Goal: Transaction & Acquisition: Purchase product/service

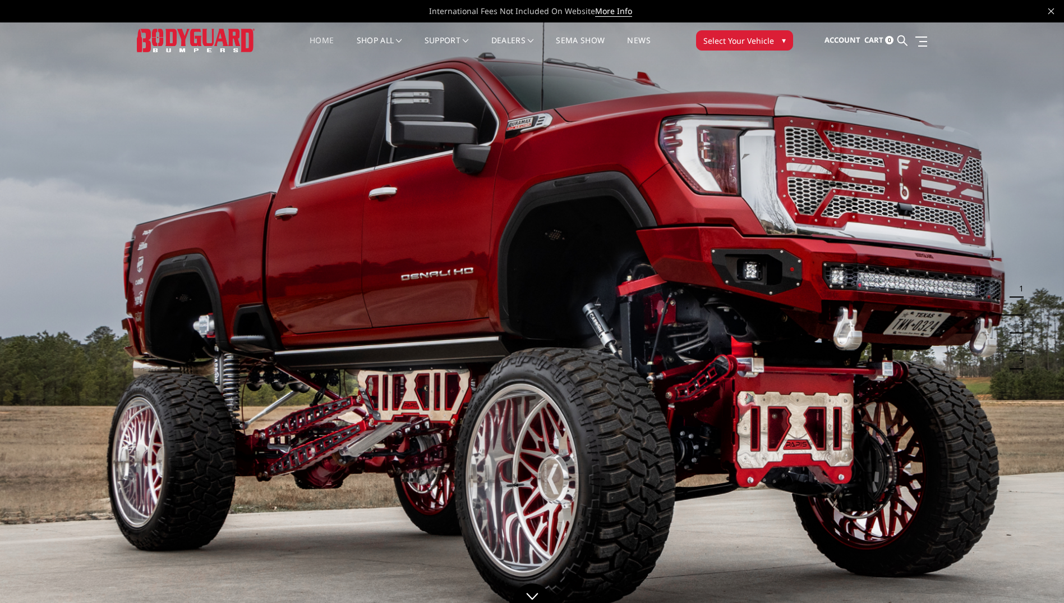
click at [772, 38] on button "Select Your Vehicle ▾" at bounding box center [744, 40] width 97 height 20
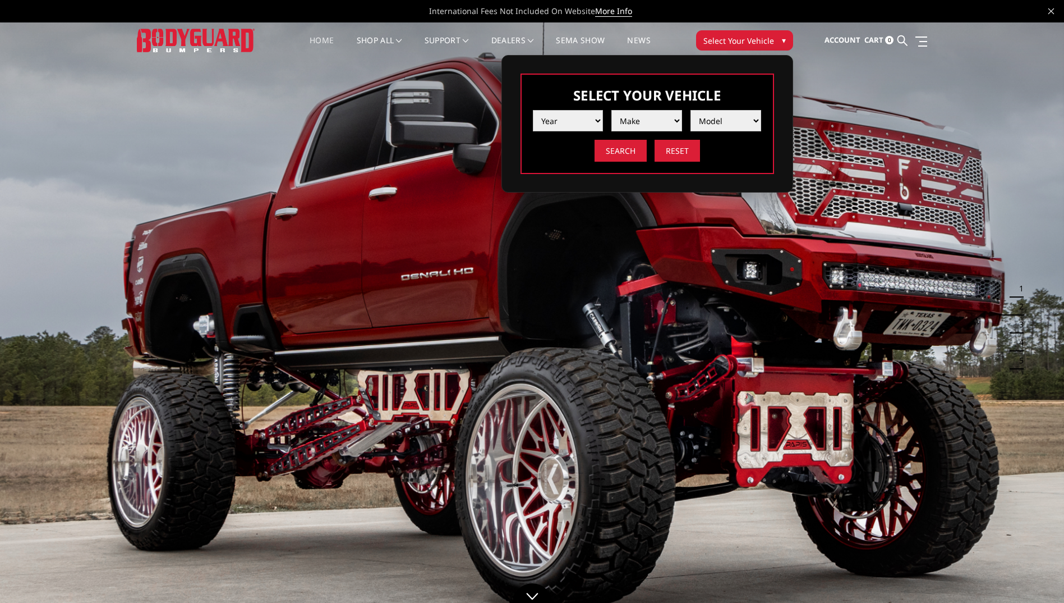
click at [589, 120] on select "Year 2025 2024 2023 2022 2021 2020 2019 2018 2017 2016 2015 2014 2013 2012 2011…" at bounding box center [568, 120] width 71 height 21
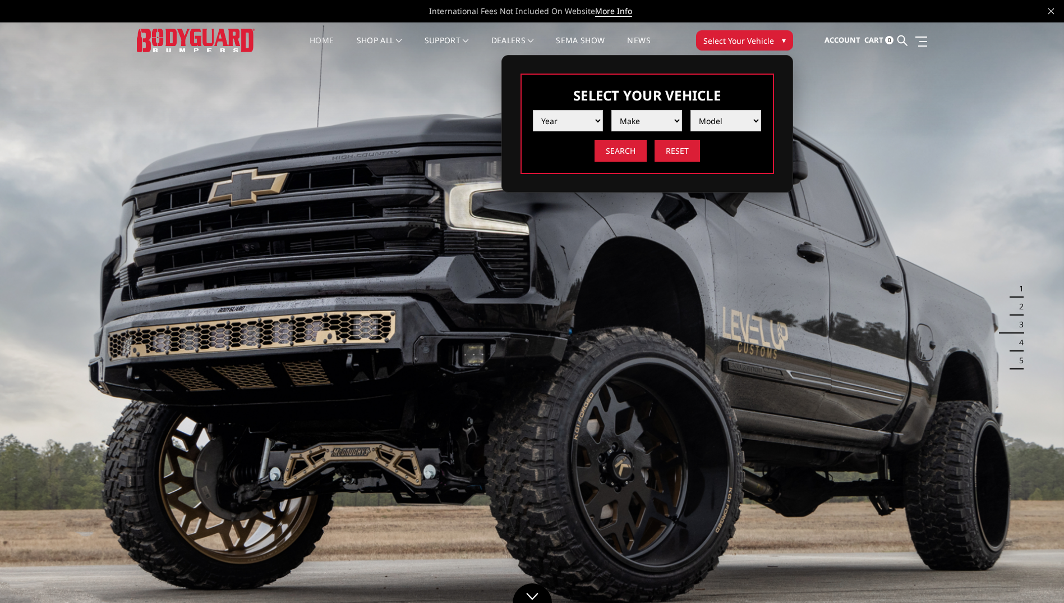
select select "yr_2025"
click at [533, 110] on select "Year 2025 2024 2023 2022 2021 2020 2019 2018 2017 2016 2015 2014 2013 2012 2011…" at bounding box center [568, 120] width 71 height 21
click at [644, 115] on select "Make Chevrolet Ford GMC Ram Toyota" at bounding box center [647, 120] width 71 height 21
select select "mk_ford"
click at [612, 110] on select "Make Chevrolet Ford GMC Ram Toyota" at bounding box center [647, 120] width 71 height 21
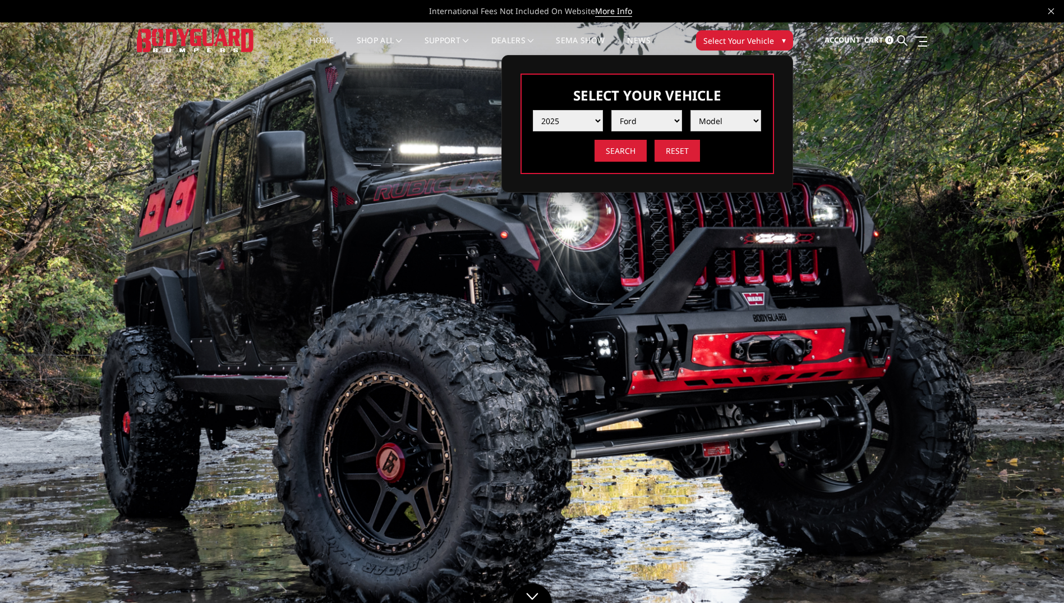
click at [706, 121] on select "Model F150 F150 Raptor F250 / F350 F450 F550" at bounding box center [726, 120] width 71 height 21
select select "md_f250-f350"
click at [691, 110] on select "Model F150 F150 Raptor F250 / F350 F450 F550" at bounding box center [726, 120] width 71 height 21
click at [623, 155] on input "Search" at bounding box center [621, 151] width 52 height 22
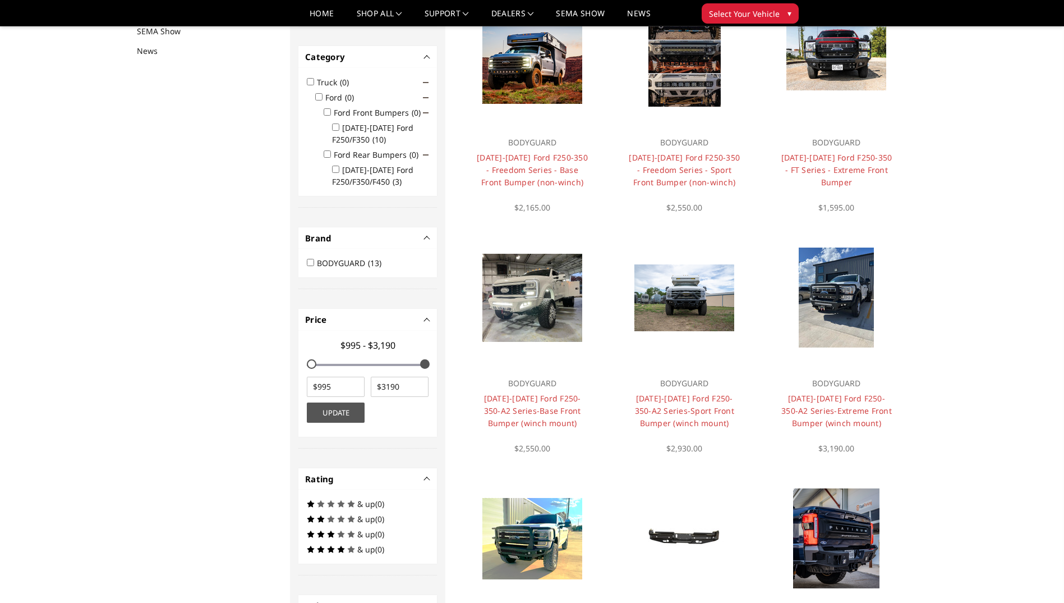
scroll to position [90, 0]
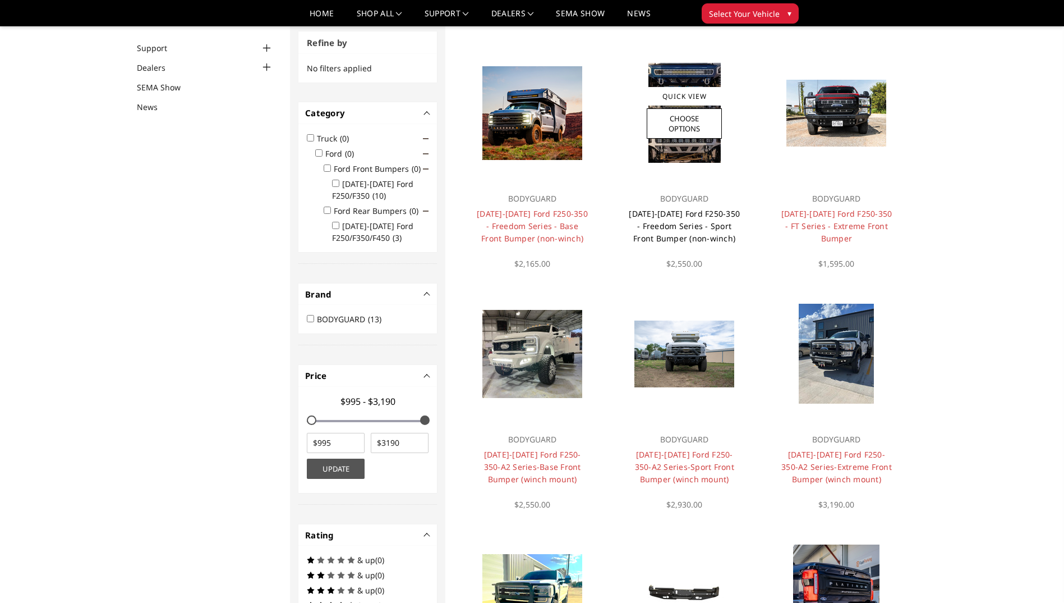
click at [687, 210] on link "2023-2025 Ford F250-350 - Freedom Series - Sport Front Bumper (non-winch)" at bounding box center [684, 225] width 111 height 35
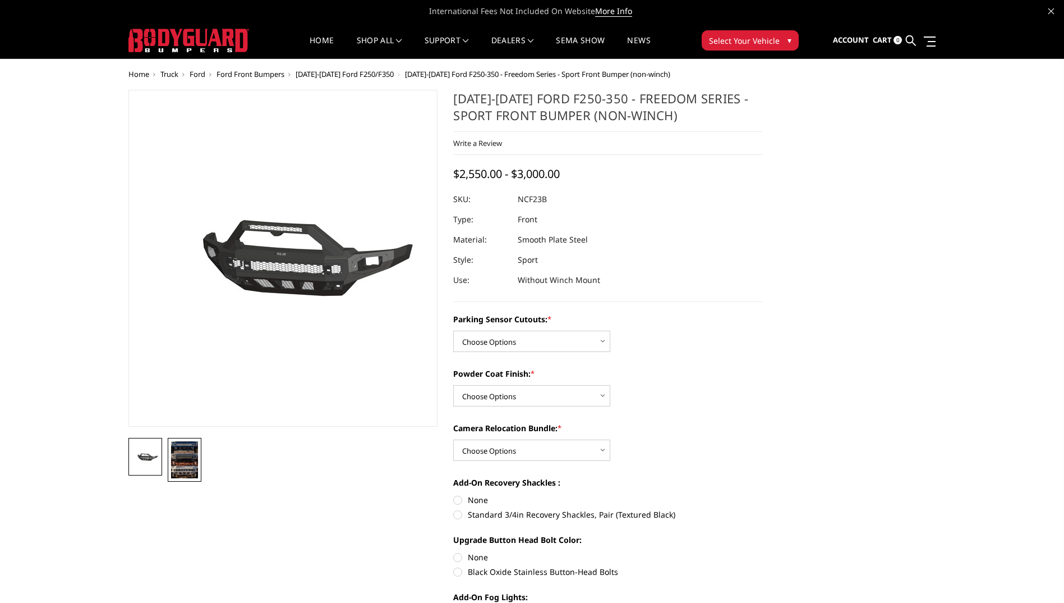
click at [186, 472] on img at bounding box center [184, 459] width 27 height 37
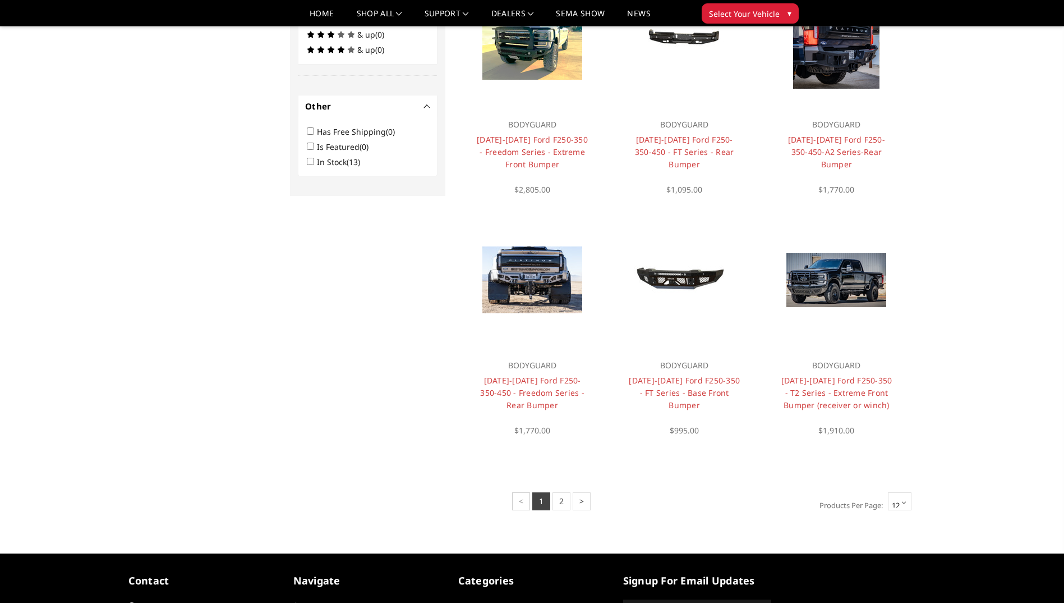
scroll to position [651, 0]
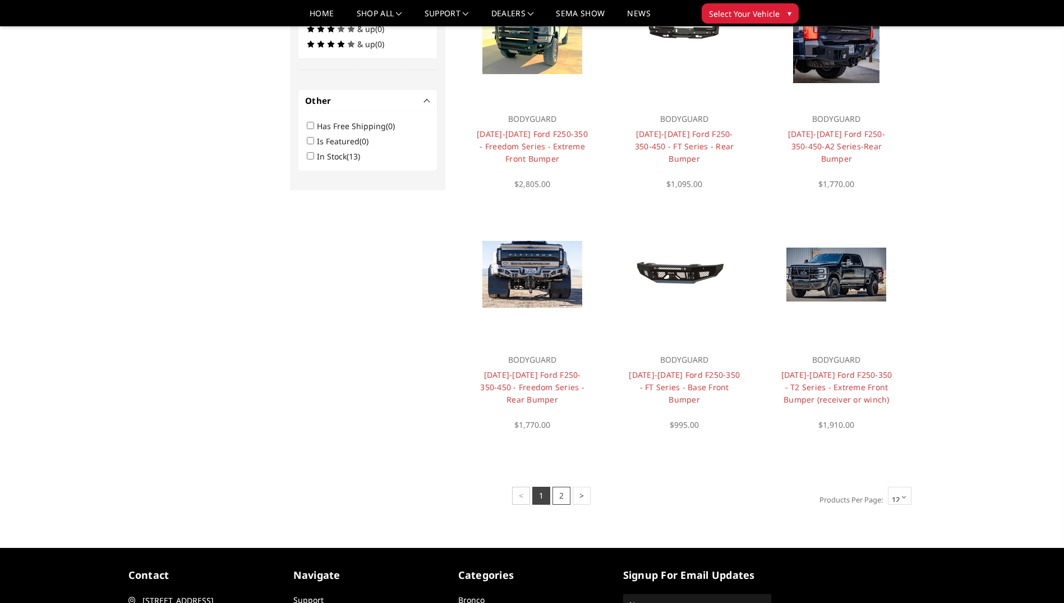
click at [564, 497] on link "2" at bounding box center [562, 495] width 18 height 18
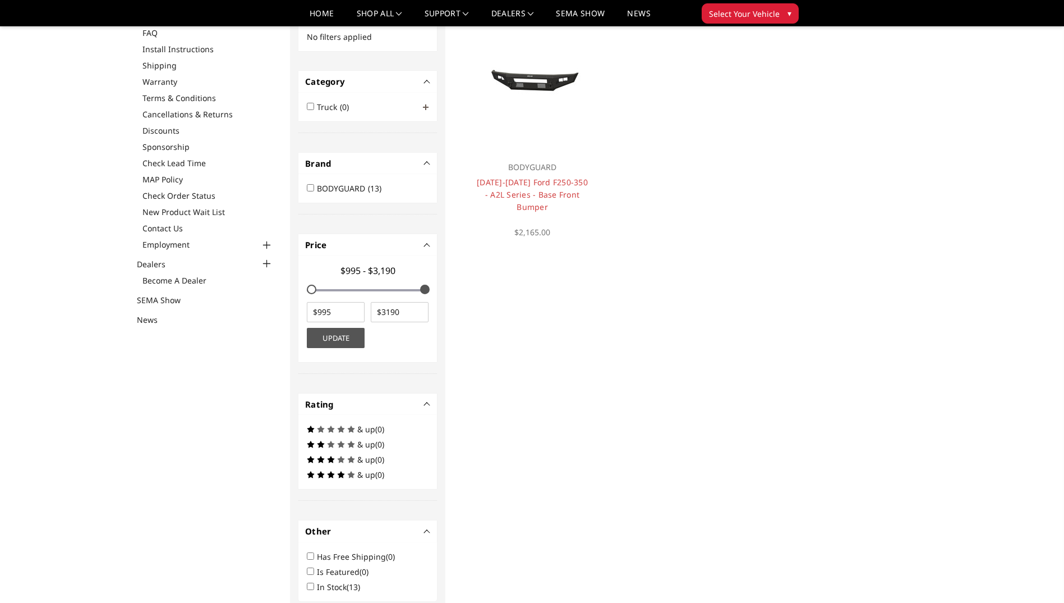
scroll to position [113, 0]
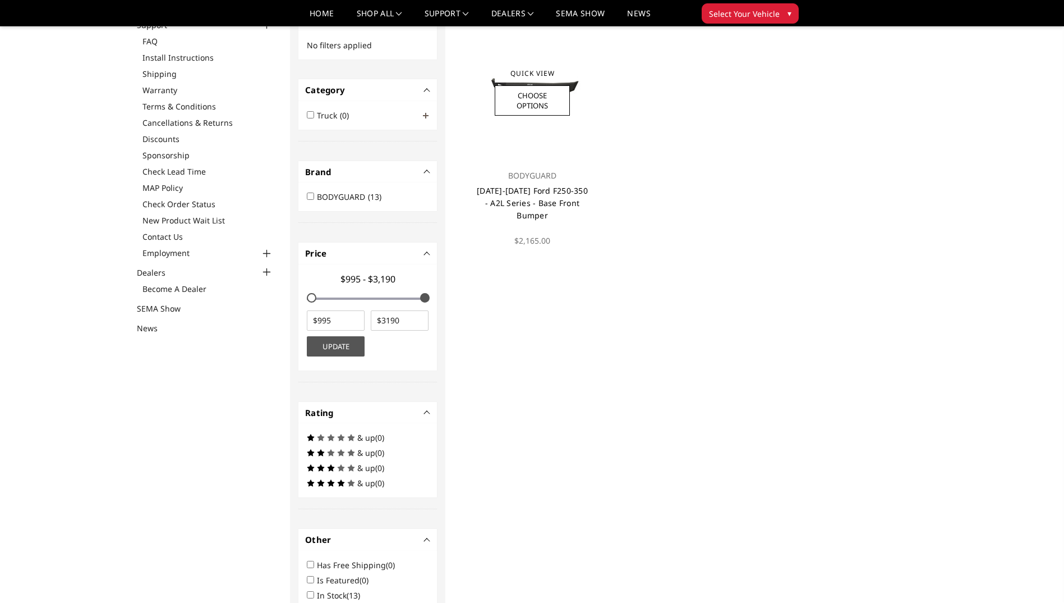
click at [535, 195] on link "2023-2025 Ford F250-350 - A2L Series - Base Front Bumper" at bounding box center [532, 202] width 111 height 35
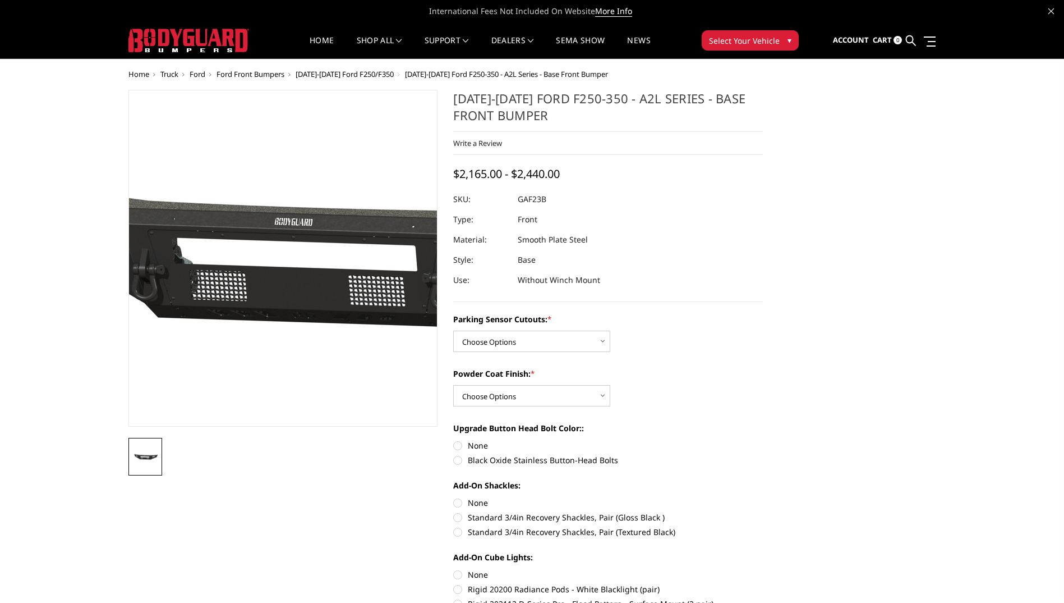
click at [263, 306] on img at bounding box center [311, 259] width 718 height 329
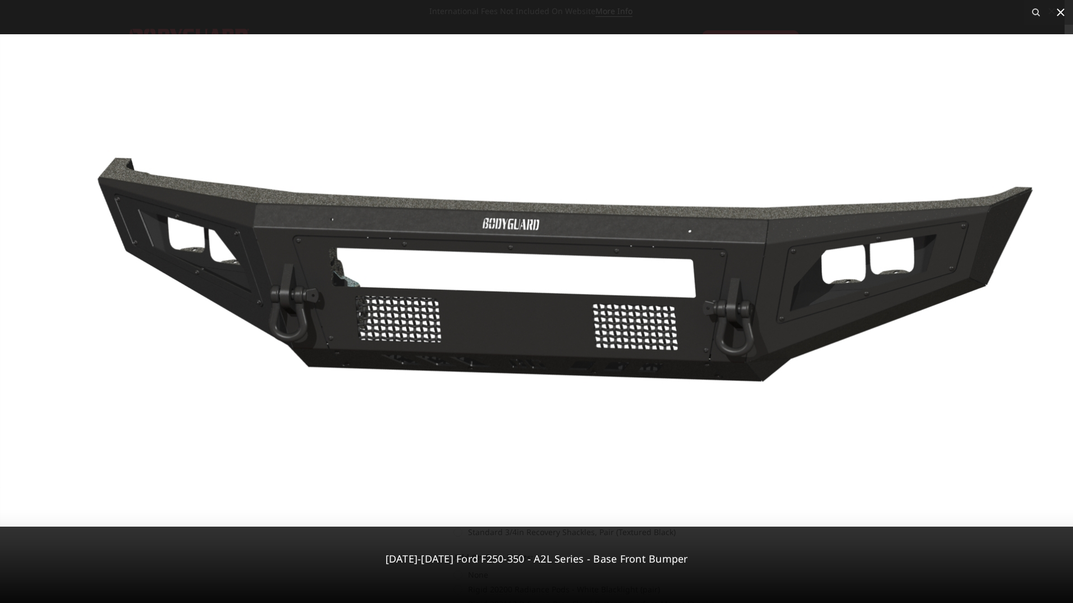
click at [1061, 14] on icon at bounding box center [1060, 12] width 13 height 13
